Goal: Task Accomplishment & Management: Use online tool/utility

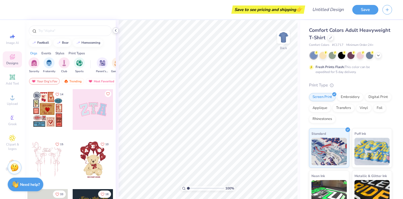
click at [116, 30] on icon at bounding box center [115, 30] width 4 height 4
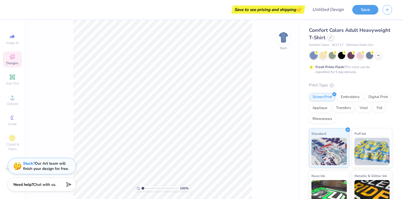
click at [330, 36] on icon at bounding box center [330, 37] width 3 height 3
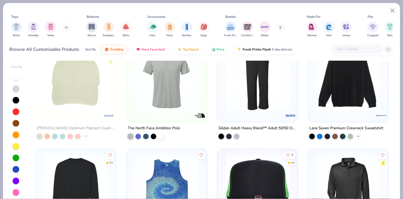
scroll to position [3357, 0]
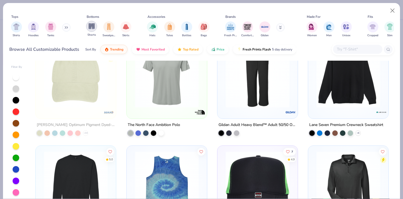
click at [90, 25] on img "filter for Shorts" at bounding box center [91, 26] width 6 height 6
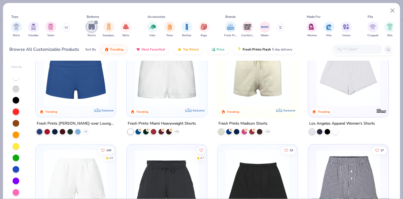
scroll to position [22, 0]
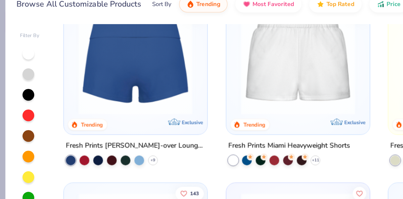
click at [84, 108] on div at bounding box center [76, 79] width 208 height 64
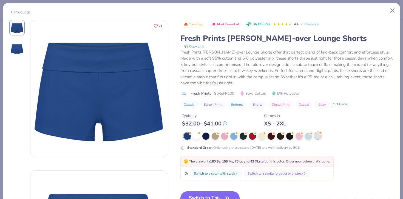
click at [318, 137] on div at bounding box center [317, 135] width 7 height 7
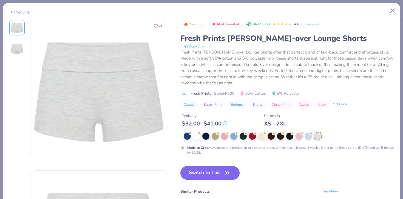
click at [204, 177] on button "Switch to This" at bounding box center [209, 173] width 59 height 14
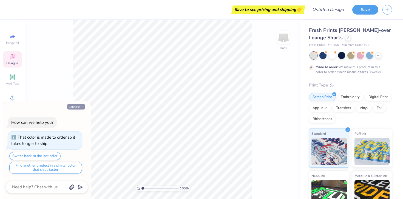
click at [70, 104] on button "Collapse" at bounding box center [76, 107] width 18 height 6
type textarea "x"
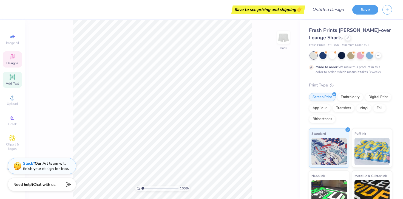
click at [11, 80] on icon at bounding box center [12, 77] width 7 height 7
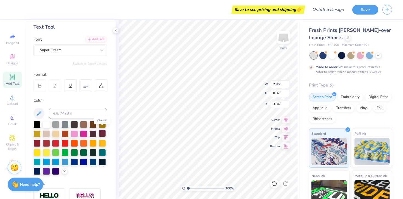
scroll to position [30, 0]
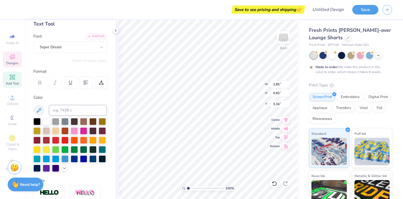
click at [10, 59] on icon at bounding box center [12, 56] width 5 height 5
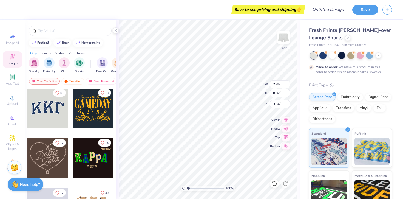
scroll to position [104, 0]
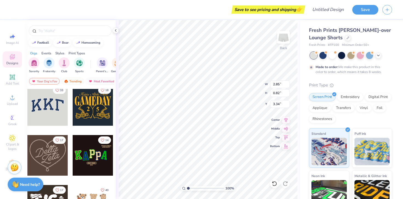
click at [47, 105] on div at bounding box center [47, 105] width 41 height 41
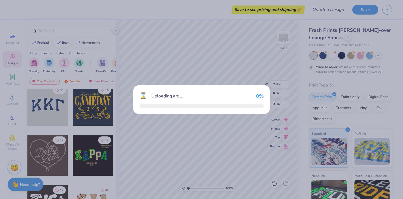
type input "5.31"
type input "2.33"
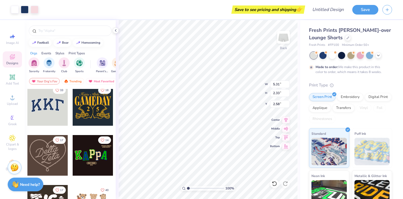
type input "4.16"
type input "2.85"
type input "0.82"
type input "3.34"
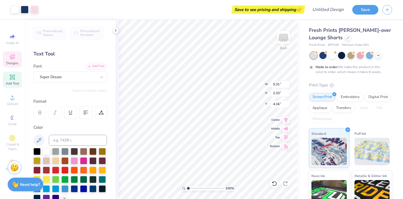
type input "3.96"
click at [10, 98] on icon at bounding box center [12, 97] width 7 height 7
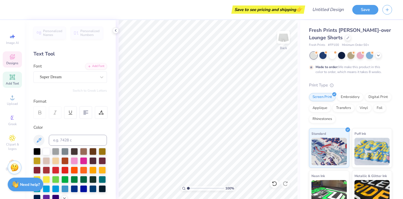
click at [14, 62] on span "Designs" at bounding box center [12, 63] width 12 height 4
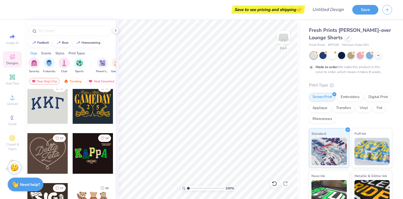
scroll to position [113, 0]
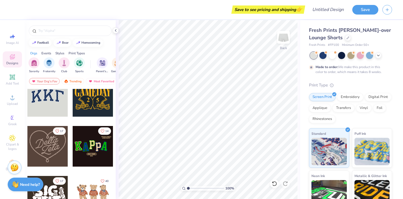
click at [46, 98] on div at bounding box center [47, 96] width 41 height 41
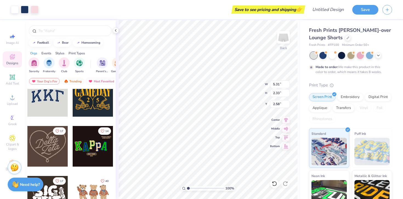
type input "5.22"
type input "2.23"
type input "2.64"
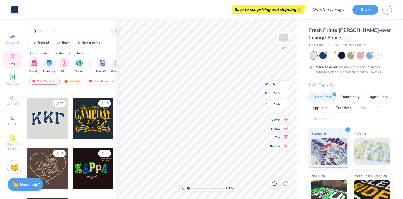
scroll to position [82, 0]
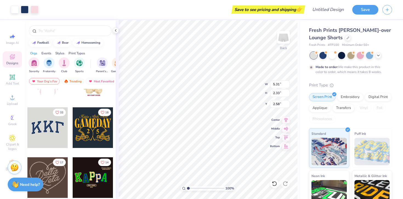
type input "3.75"
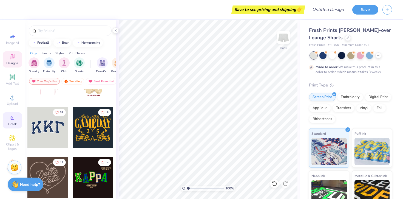
click at [12, 127] on div "Greek" at bounding box center [12, 120] width 19 height 16
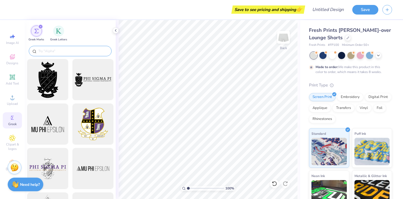
click at [55, 47] on div at bounding box center [70, 51] width 83 height 10
click at [53, 52] on input "text" at bounding box center [73, 50] width 70 height 5
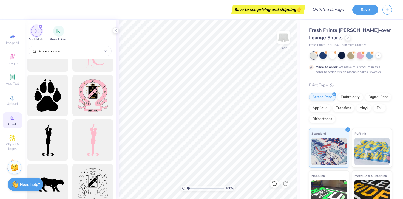
scroll to position [402, 0]
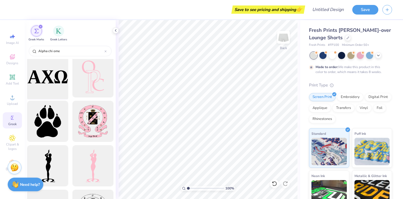
type input "Alpha chi ome"
click at [52, 78] on div at bounding box center [47, 76] width 45 height 45
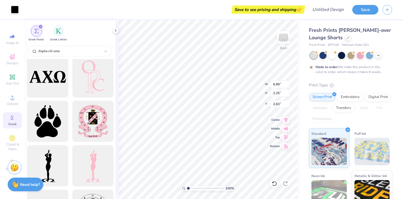
click at [281, 124] on div "100 % Back W 6.99 6.99 " H 2.25 2.25 " Y 2.63 2.63 " Center Middle Top Bottom" at bounding box center [208, 109] width 184 height 179
type input "4.66"
type input "1.50"
type input "4.12"
click at [14, 79] on icon at bounding box center [12, 77] width 7 height 7
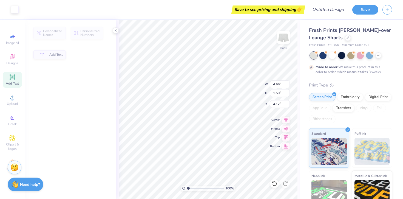
type input "2.85"
type input "0.82"
type input "3.34"
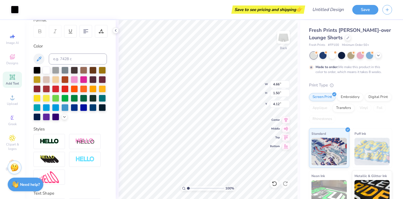
scroll to position [120, 0]
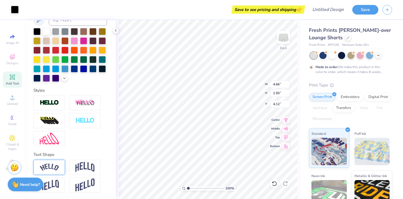
click at [51, 166] on img at bounding box center [49, 166] width 19 height 7
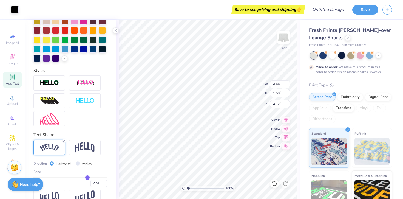
scroll to position [152, 0]
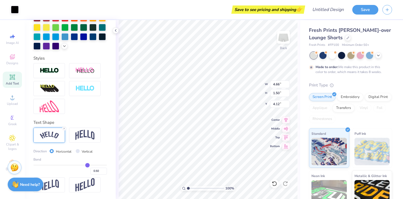
type input "0.46"
type input "0.47"
type input "0.48"
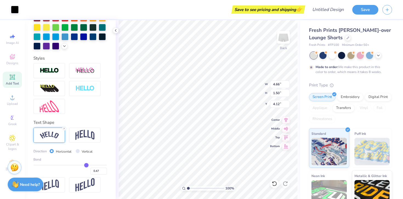
type input "0.48"
type input "0.51"
type input "0.52"
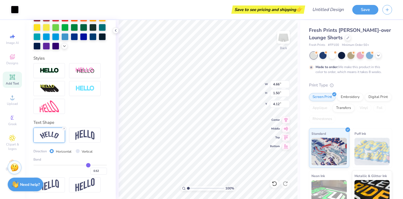
type input "0.54"
type input "0.56"
type input "0.58"
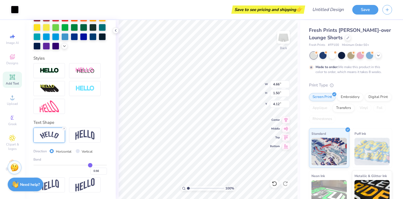
type input "0.58"
type input "0.61"
type input "0.63"
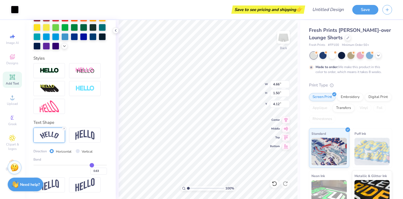
type input "0.65"
type input "0.67"
type input "0.69"
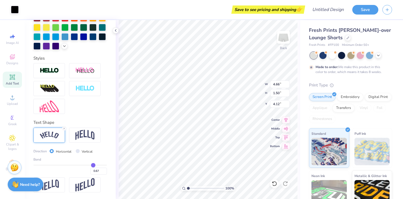
type input "0.69"
type input "0.7"
type input "0.70"
type input "0.71"
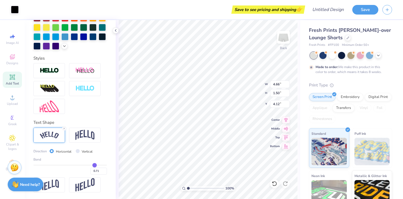
type input "0.72"
type input "0.73"
type input "0.74"
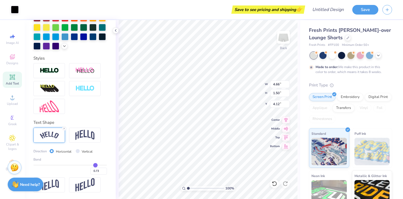
type input "0.74"
type input "0.75"
type input "0.76"
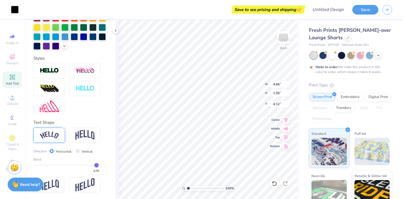
type input "0.77"
type input "0.78"
type input "0.79"
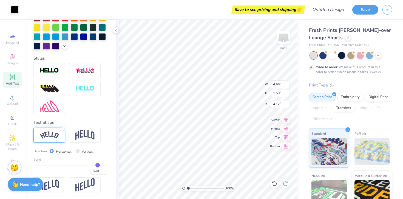
type input "0.79"
type input "0.8"
type input "0.80"
type input "0.81"
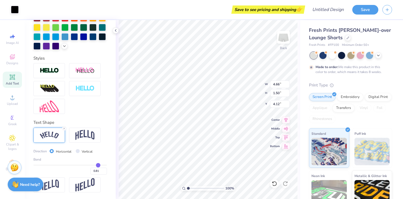
type input "0.8"
type input "0.80"
type input "0.79"
drag, startPoint x: 86, startPoint y: 165, endPoint x: 98, endPoint y: 165, distance: 11.8
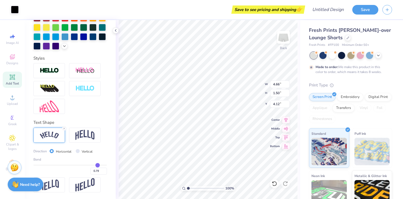
click at [98, 165] on input "range" at bounding box center [69, 164] width 73 height 1
type input "0.82"
type input "0.86"
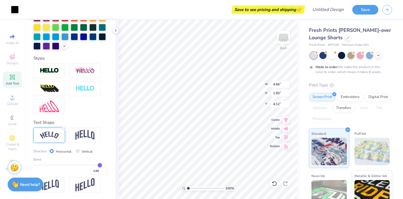
type input "0.92"
type input "1"
type input "1.00"
drag, startPoint x: 98, startPoint y: 165, endPoint x: 112, endPoint y: 165, distance: 13.4
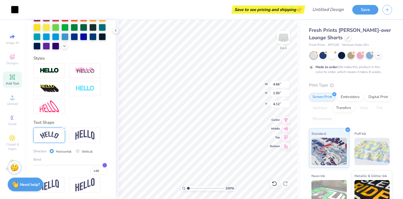
click at [107, 165] on input "range" at bounding box center [69, 164] width 73 height 1
type input "0.91"
type input "0.74"
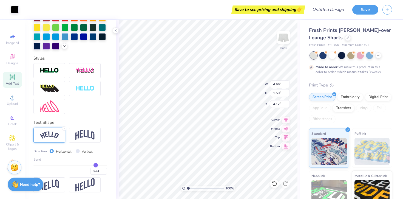
type input "0.55"
type input "0.34"
type input "0.17"
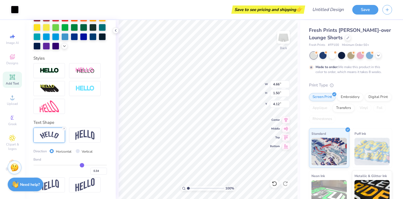
type input "0.17"
type input "-0.01"
type input "-0.11"
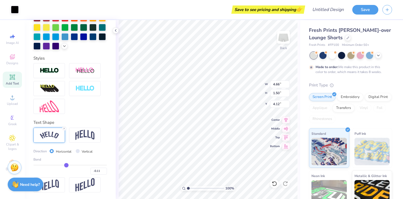
type input "-0.21"
type input "-0.26"
type input "-0.31"
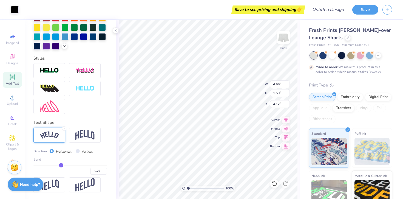
type input "-0.31"
type input "-0.34"
type input "-0.38"
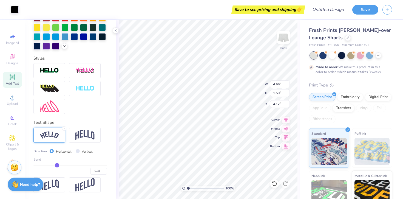
type input "-0.41"
type input "-0.44"
type input "-0.46"
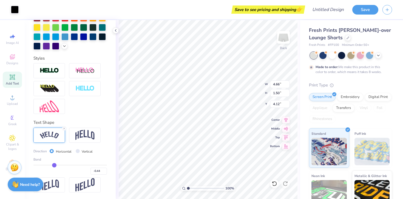
type input "-0.46"
type input "-0.47"
type input "-0.48"
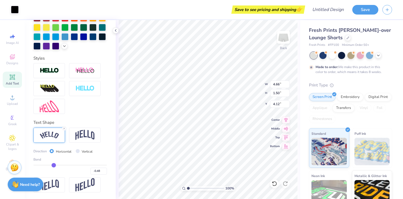
drag, startPoint x: 105, startPoint y: 163, endPoint x: 53, endPoint y: 170, distance: 51.9
type input "-0.48"
click at [53, 165] on input "range" at bounding box center [69, 164] width 73 height 1
click at [79, 150] on div "Vertical" at bounding box center [84, 151] width 17 height 6
click at [76, 150] on input "Vertical" at bounding box center [78, 151] width 4 height 4
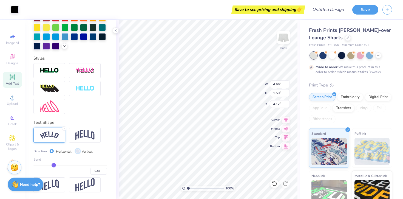
radio input "true"
click at [271, 145] on span "Bottom" at bounding box center [275, 145] width 10 height 4
type input "5.50"
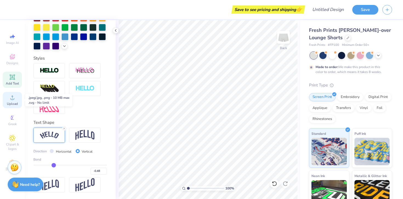
click at [12, 98] on circle at bounding box center [12, 99] width 3 height 3
click at [12, 96] on icon at bounding box center [12, 97] width 4 height 4
click at [10, 56] on icon at bounding box center [12, 56] width 5 height 5
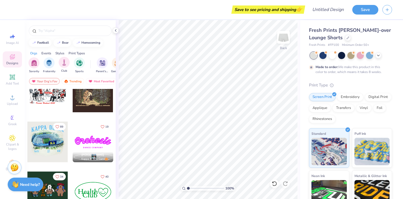
scroll to position [418, 0]
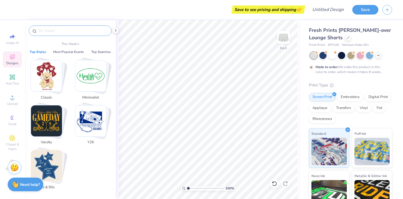
click at [52, 30] on input "text" at bounding box center [73, 30] width 70 height 5
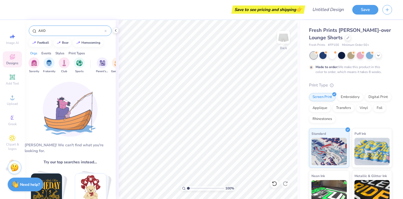
click at [49, 29] on input "AXO" at bounding box center [71, 30] width 67 height 5
type input "alpha chi omega"
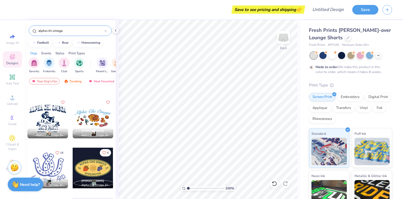
scroll to position [1884, 0]
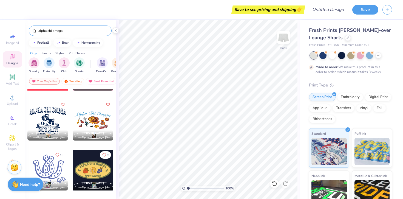
click at [105, 31] on icon at bounding box center [106, 31] width 2 height 2
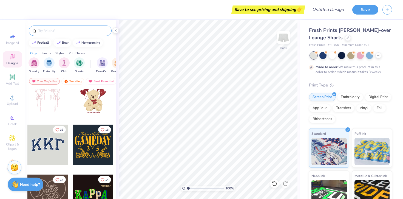
scroll to position [90, 0]
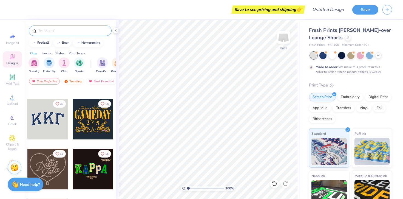
click at [45, 124] on div at bounding box center [47, 119] width 41 height 41
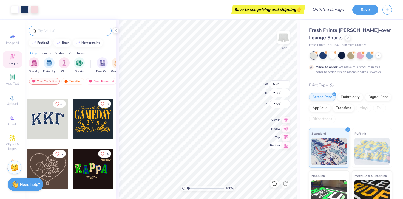
type input "3.75"
type input "3.50"
type input "1.54"
type input "4.61"
type input "3.53"
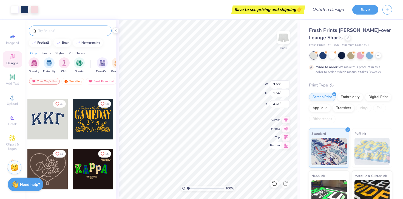
type input "1.49"
type input "4.38"
type input "3.71"
type input "1.57"
type input "4.65"
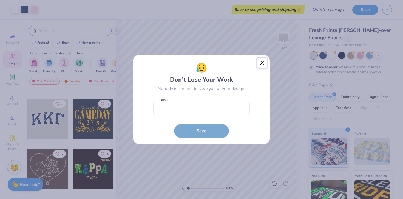
click at [264, 63] on button "Close" at bounding box center [262, 63] width 10 height 10
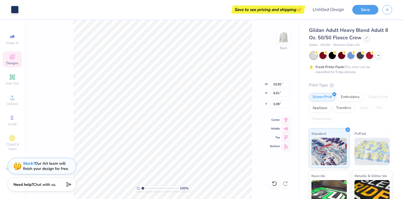
type input "3.00"
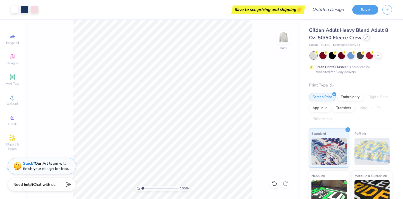
click at [364, 39] on div at bounding box center [366, 37] width 6 height 6
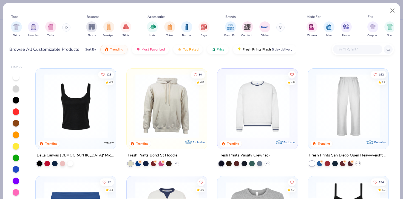
scroll to position [211, 0]
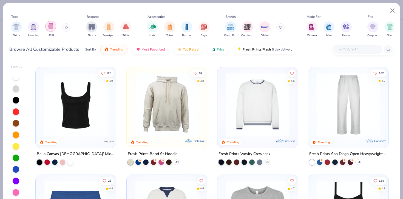
click at [48, 28] on img "filter for Tanks" at bounding box center [51, 26] width 6 height 6
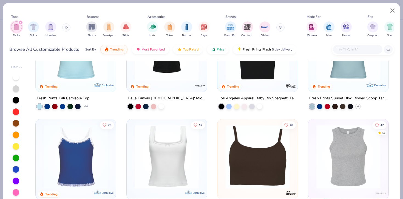
scroll to position [53, 0]
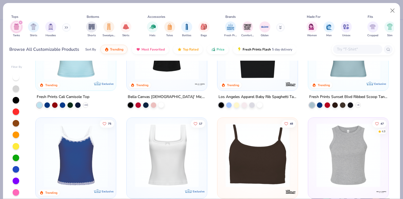
click at [168, 143] on img at bounding box center [166, 155] width 69 height 64
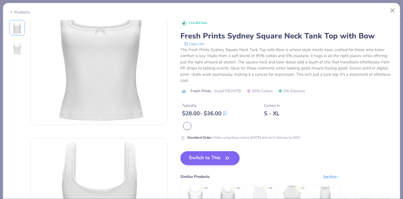
scroll to position [34, 0]
click at [219, 161] on button "Switch to This" at bounding box center [209, 158] width 59 height 14
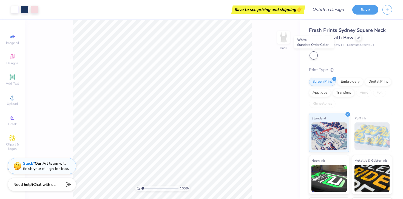
click at [313, 57] on div at bounding box center [313, 55] width 7 height 7
click at [355, 39] on div at bounding box center [358, 37] width 6 height 6
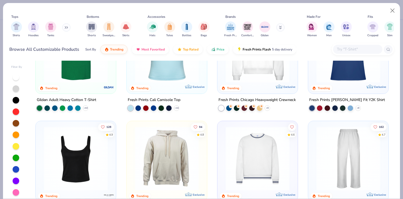
scroll to position [245, 0]
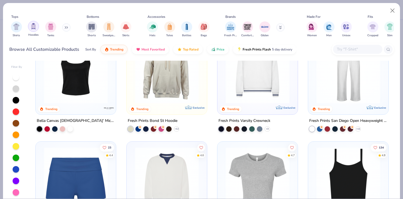
click at [49, 28] on img "filter for Tanks" at bounding box center [51, 27] width 6 height 6
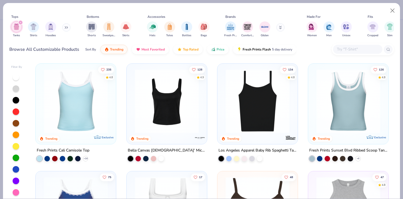
click at [132, 106] on img at bounding box center [96, 101] width 69 height 64
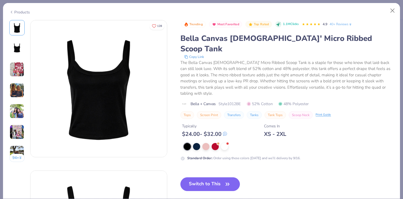
click at [15, 51] on img at bounding box center [16, 48] width 13 height 13
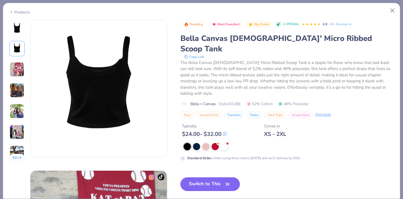
click at [19, 70] on img at bounding box center [17, 69] width 15 height 15
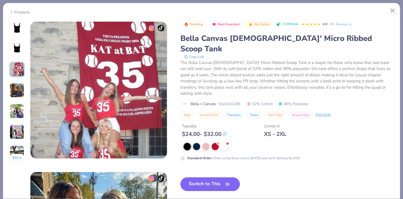
scroll to position [300, 0]
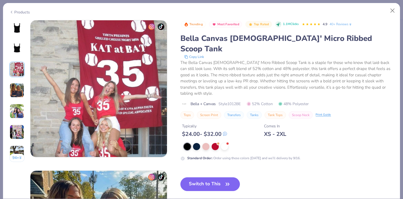
click at [19, 91] on img at bounding box center [17, 90] width 15 height 15
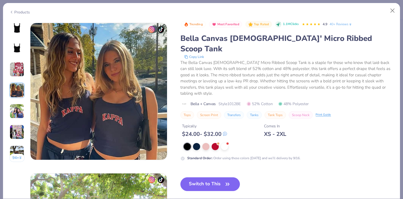
scroll to position [450, 0]
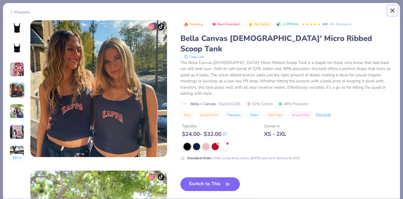
click at [396, 15] on button "Close" at bounding box center [392, 10] width 10 height 10
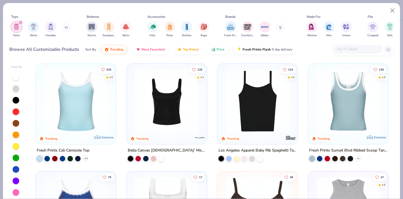
click at [20, 23] on icon "filter for Tanks" at bounding box center [21, 23] width 2 height 2
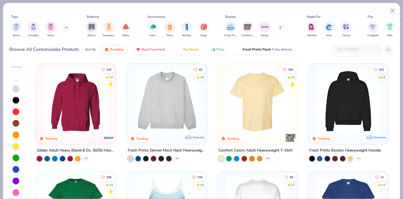
click at [65, 24] on button at bounding box center [66, 27] width 8 height 8
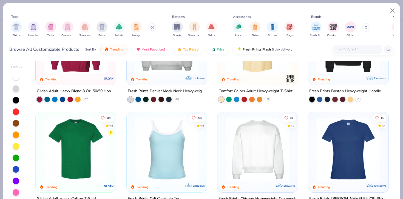
scroll to position [61, 0]
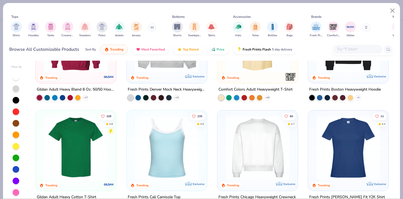
click at [152, 27] on button at bounding box center [152, 27] width 8 height 8
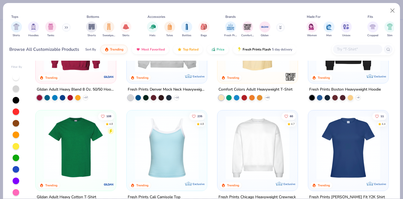
click at [69, 27] on button at bounding box center [66, 27] width 8 height 8
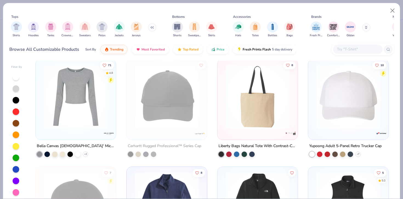
scroll to position [2050, 0]
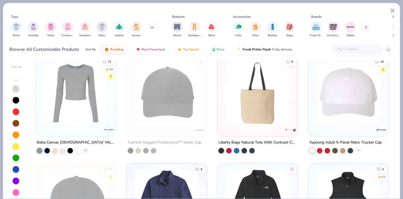
click at [77, 90] on img at bounding box center [75, 93] width 69 height 64
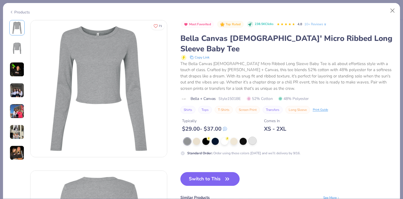
click at [251, 137] on div at bounding box center [252, 140] width 7 height 7
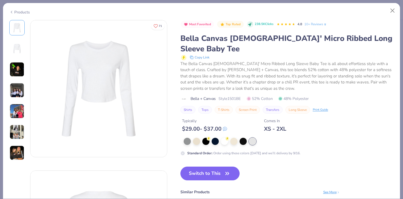
click at [238, 138] on div at bounding box center [289, 141] width 210 height 7
click at [240, 137] on div at bounding box center [242, 140] width 7 height 7
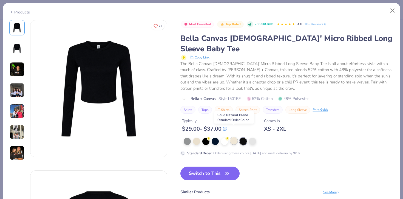
click at [234, 137] on div at bounding box center [233, 140] width 7 height 7
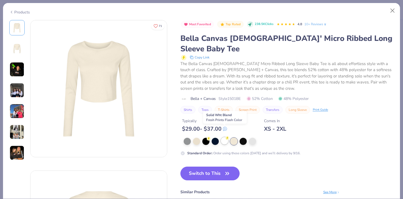
click at [223, 137] on div at bounding box center [224, 140] width 7 height 7
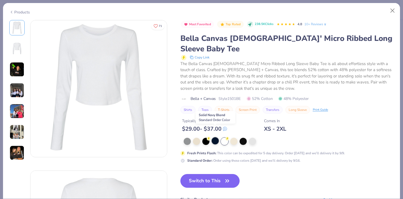
click at [211, 137] on div at bounding box center [214, 140] width 7 height 7
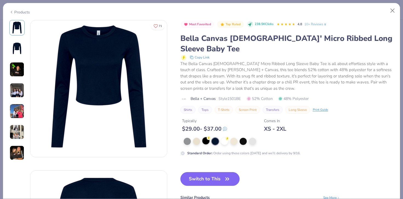
click at [203, 137] on div at bounding box center [205, 140] width 7 height 7
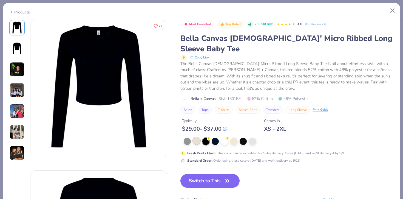
click at [196, 137] on div at bounding box center [196, 140] width 7 height 7
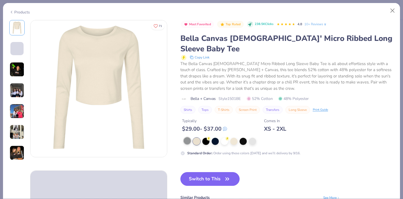
click at [187, 137] on div at bounding box center [187, 140] width 7 height 7
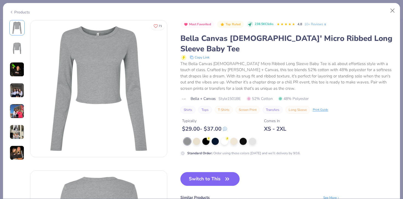
click at [12, 41] on div at bounding box center [16, 48] width 15 height 15
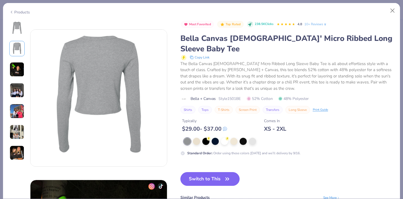
scroll to position [150, 0]
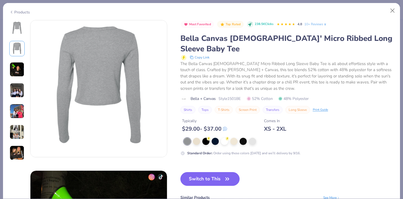
click at [16, 23] on img at bounding box center [16, 27] width 13 height 13
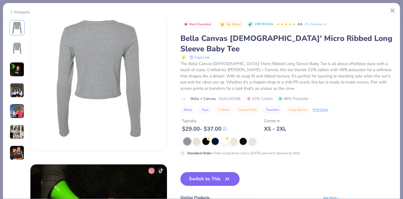
scroll to position [0, 0]
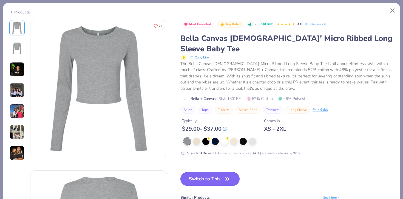
click at [218, 172] on button "Switch to This" at bounding box center [209, 179] width 59 height 14
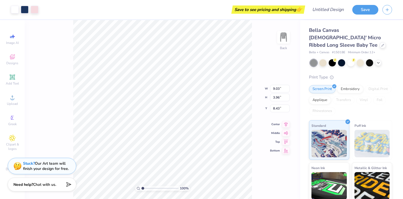
type input "2.26"
type input "6.61"
type input "2.90"
type input "3.00"
click at [379, 60] on icon at bounding box center [378, 62] width 4 height 4
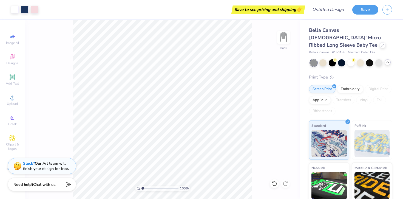
click at [388, 60] on icon at bounding box center [387, 62] width 4 height 4
click at [381, 43] on icon at bounding box center [382, 44] width 3 height 3
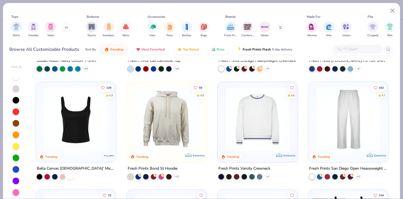
scroll to position [199, 0]
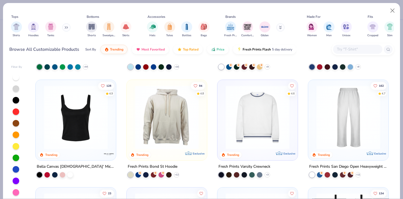
click at [70, 128] on img at bounding box center [75, 117] width 69 height 64
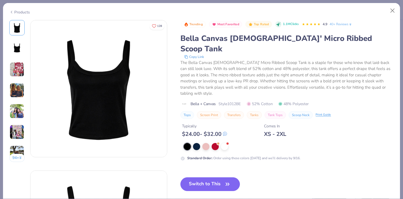
click at [224, 125] on div "Trending Most Favorited Top Rated 1.1M Clicks 4.9 40+ Reviews Bella Canvas [DEM…" at bounding box center [286, 90] width 213 height 141
click at [224, 142] on div at bounding box center [224, 145] width 7 height 7
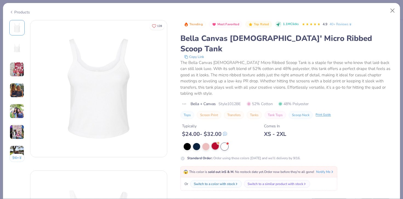
click at [214, 142] on div at bounding box center [214, 145] width 7 height 7
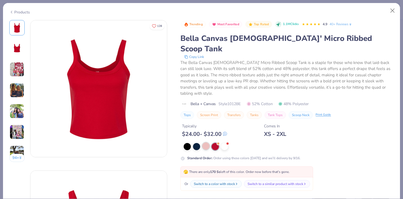
click at [204, 142] on div at bounding box center [205, 145] width 7 height 7
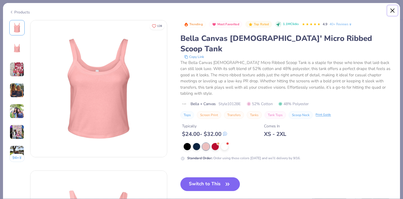
click at [391, 13] on button "Close" at bounding box center [392, 10] width 10 height 10
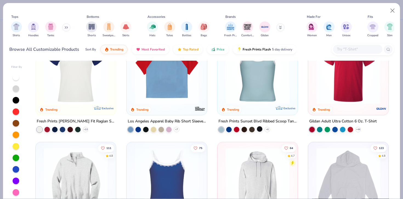
scroll to position [782, 0]
click at [267, 128] on icon at bounding box center [267, 129] width 4 height 4
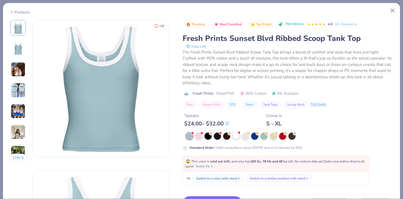
click at [240, 134] on div at bounding box center [290, 135] width 208 height 7
click at [246, 134] on icon at bounding box center [248, 133] width 4 height 4
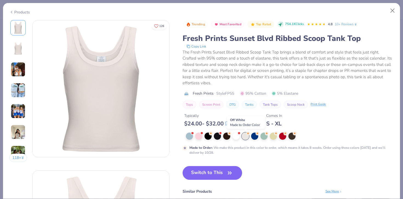
click at [248, 138] on div at bounding box center [245, 135] width 7 height 7
click at [19, 85] on img at bounding box center [18, 90] width 15 height 15
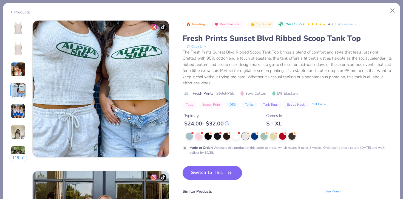
scroll to position [450, 0]
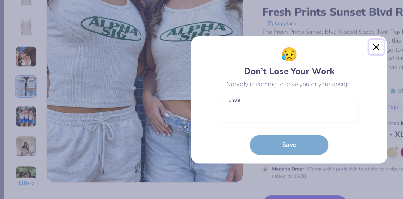
click at [263, 63] on button "Close" at bounding box center [262, 63] width 10 height 10
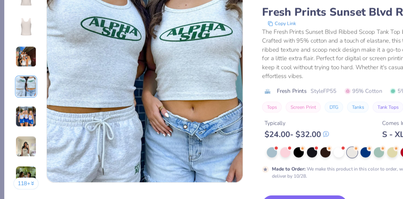
click at [14, 112] on img at bounding box center [18, 111] width 15 height 15
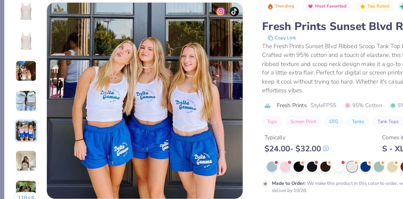
scroll to position [601, 0]
